Goal: Task Accomplishment & Management: Complete application form

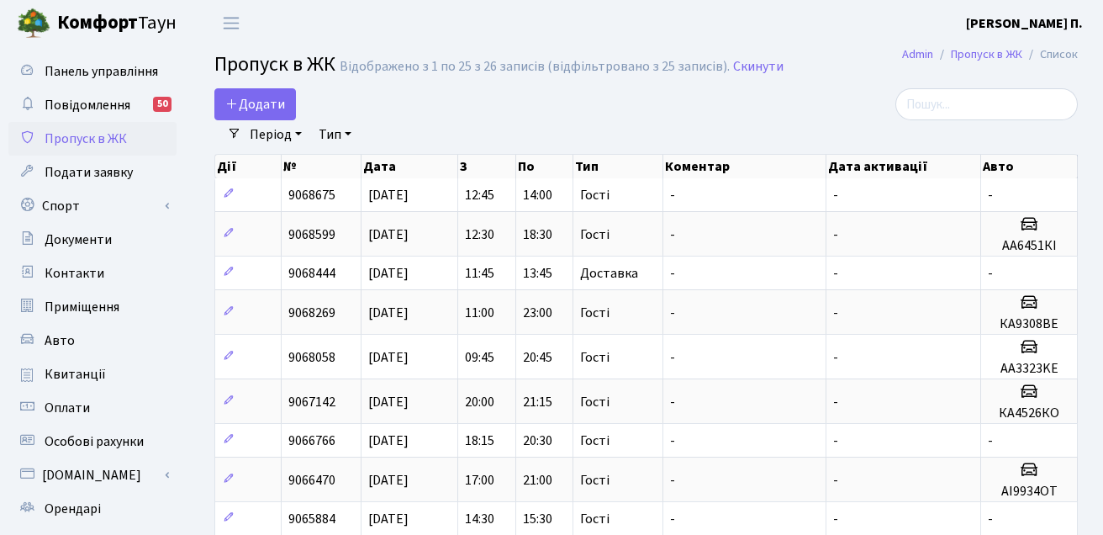
select select "25"
click at [269, 103] on span "Додати" at bounding box center [255, 104] width 60 height 18
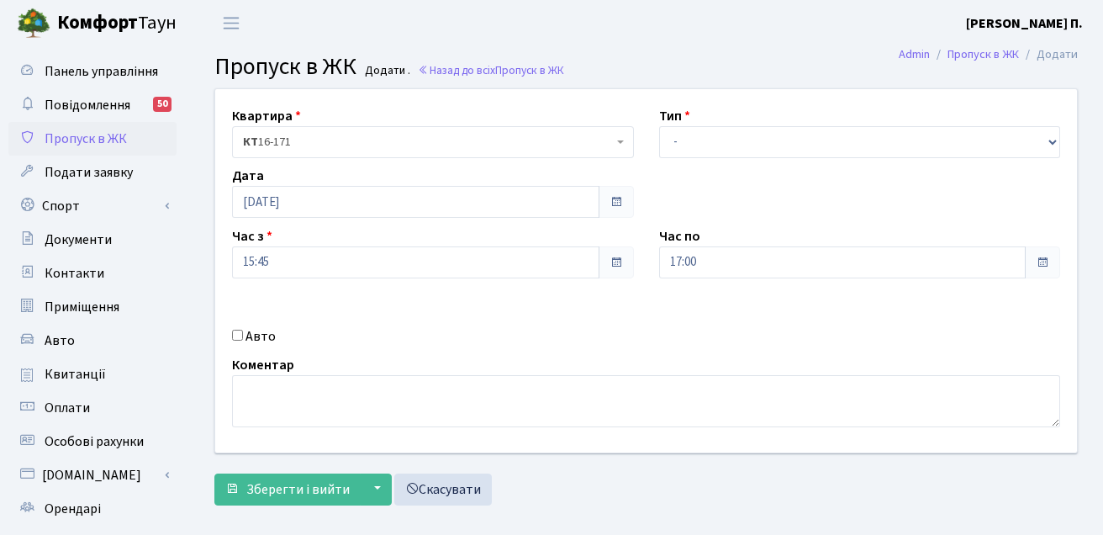
select select "3"
click at [659, 126] on select "- Доставка Таксі Гості Сервіс" at bounding box center [860, 142] width 402 height 32
click at [237, 334] on input "Авто" at bounding box center [237, 334] width 11 height 11
checkbox input "true"
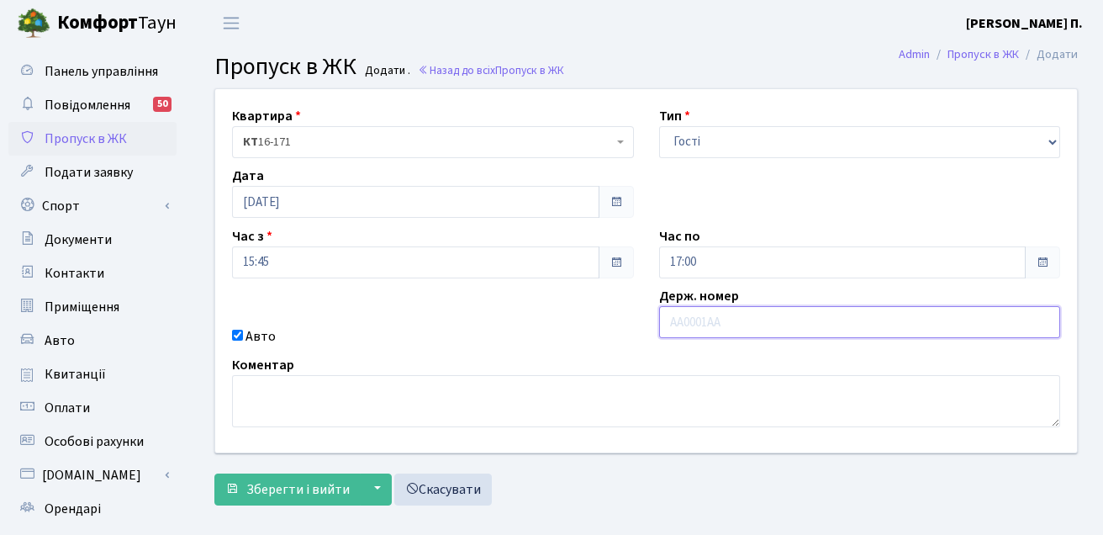
paste input "КА6493МО"
type input "КА6493МО"
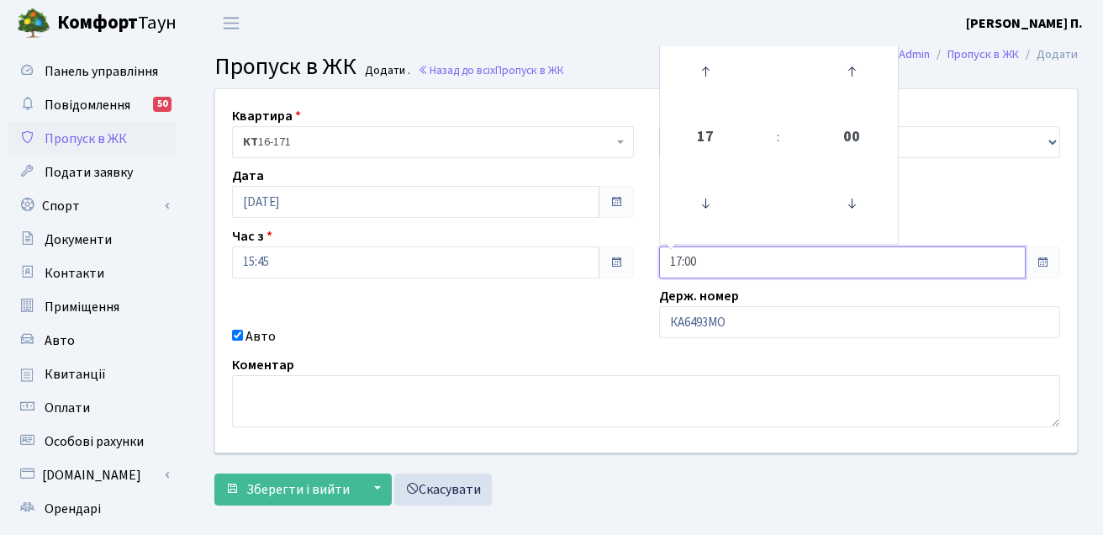
click at [707, 260] on input "17:00" at bounding box center [842, 262] width 367 height 32
click at [707, 82] on icon at bounding box center [704, 71] width 45 height 45
click at [709, 70] on icon at bounding box center [704, 71] width 45 height 45
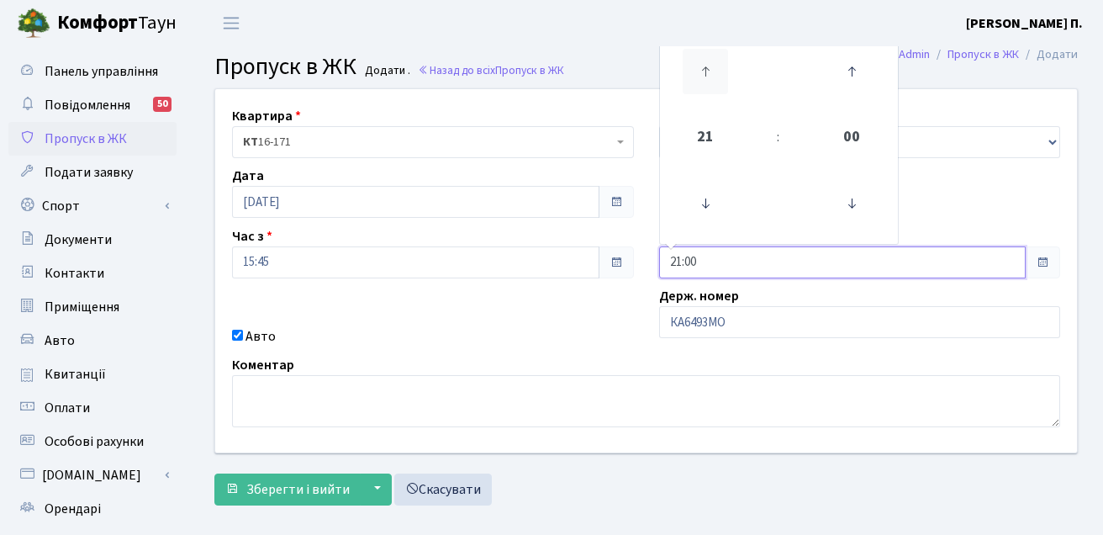
click at [709, 70] on icon at bounding box center [704, 71] width 45 height 45
type input "00:00"
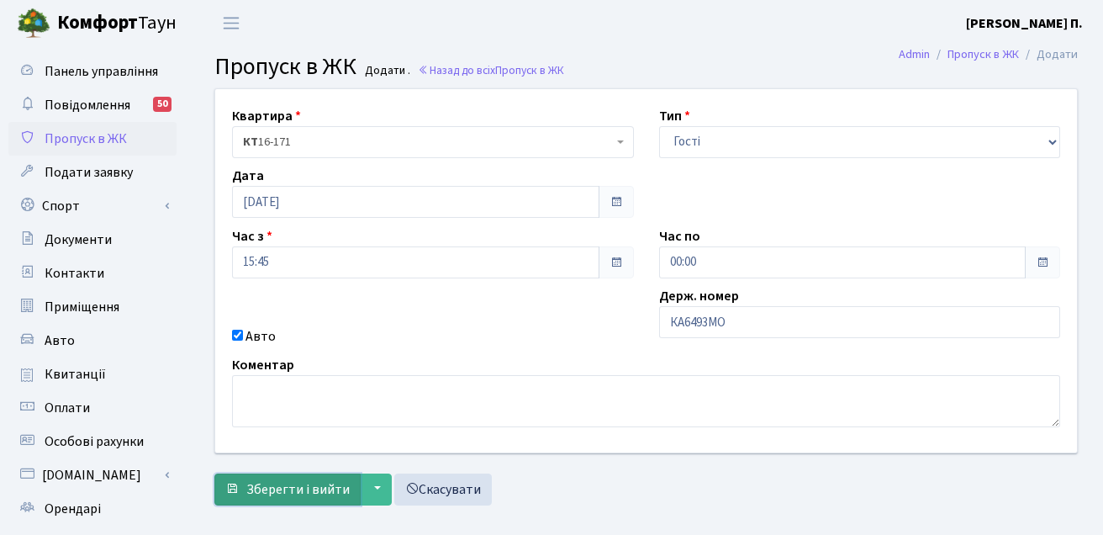
click at [316, 495] on span "Зберегти і вийти" at bounding box center [297, 489] width 103 height 18
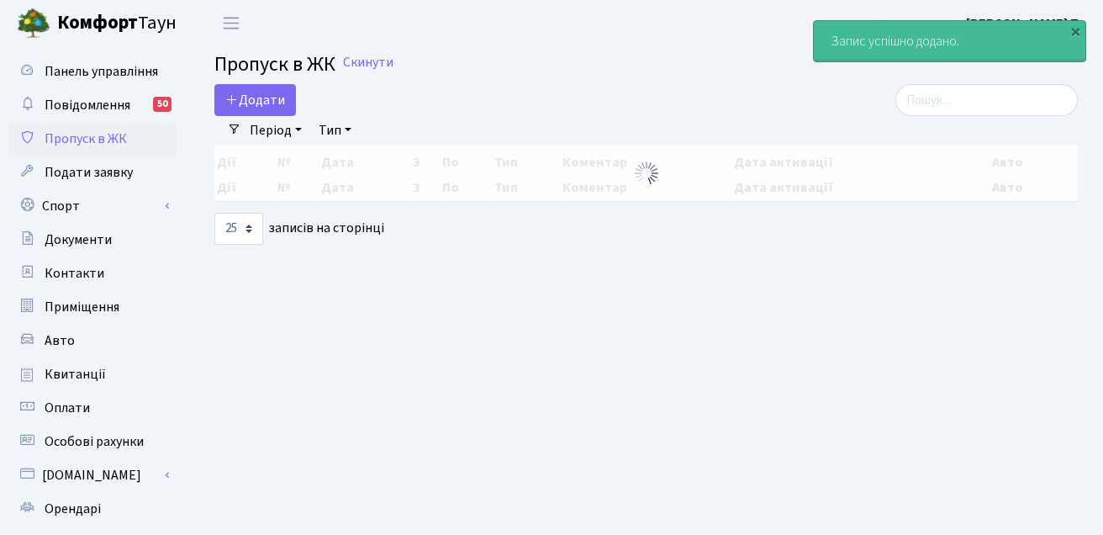
select select "25"
